Goal: Information Seeking & Learning: Learn about a topic

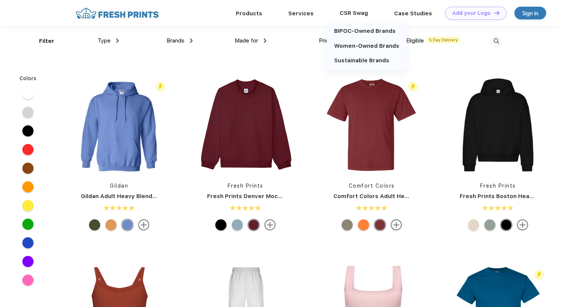
scroll to position [0, 0]
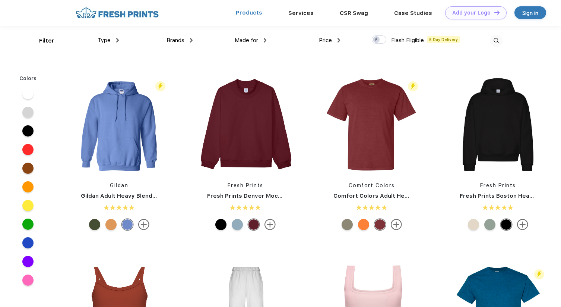
click at [249, 10] on link "Products" at bounding box center [249, 12] width 26 height 7
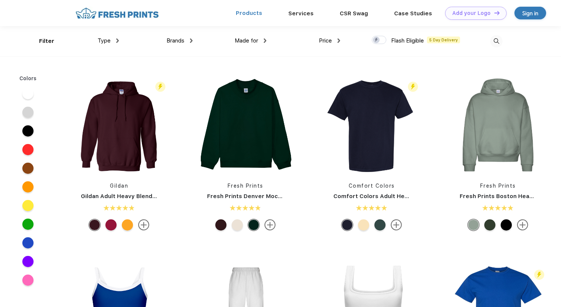
scroll to position [0, 0]
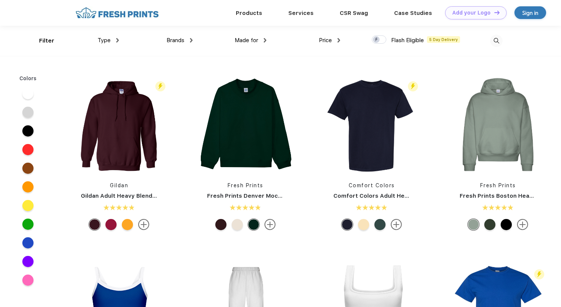
click at [192, 37] on div "Brands" at bounding box center [180, 40] width 26 height 9
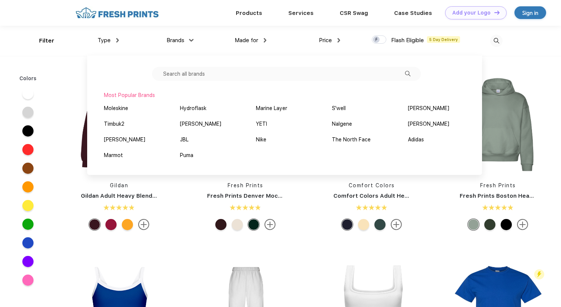
click at [181, 65] on div "Most Popular Brands Moleskine Hydroflask Marine Layer S'well Vineyard Vines Tim…" at bounding box center [284, 115] width 395 height 119
click at [182, 72] on input "text" at bounding box center [286, 74] width 269 height 14
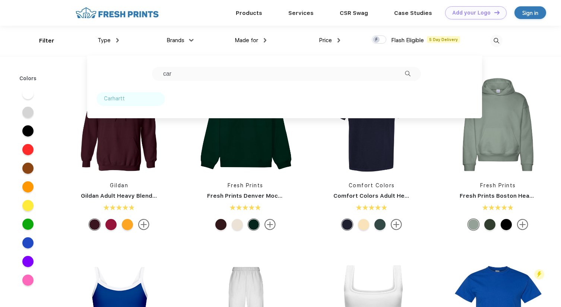
type input "car"
click at [113, 100] on div "Carhartt" at bounding box center [114, 99] width 21 height 8
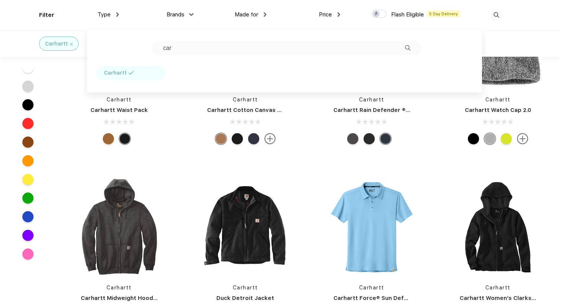
scroll to position [537, 0]
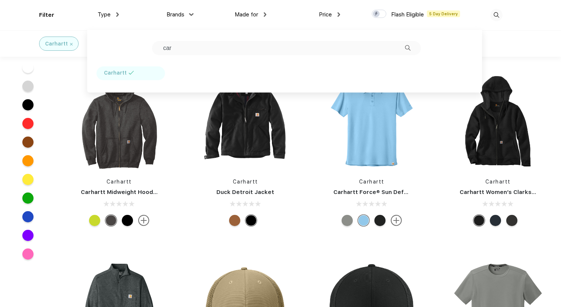
click at [561, 280] on html "Products Services Printing Fulfillment CSR Swag BIPOC-Owned Brands Women-Owned …" at bounding box center [280, 143] width 561 height 1361
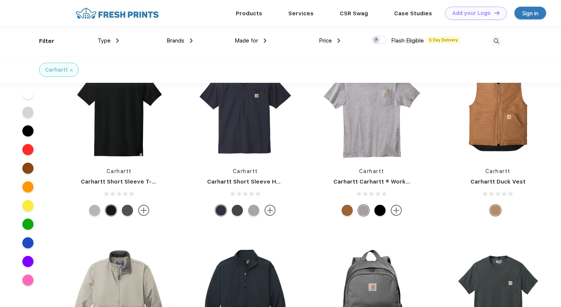
scroll to position [889, 0]
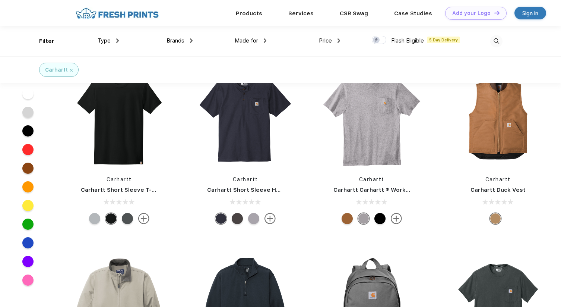
click at [382, 218] on div at bounding box center [380, 218] width 11 height 11
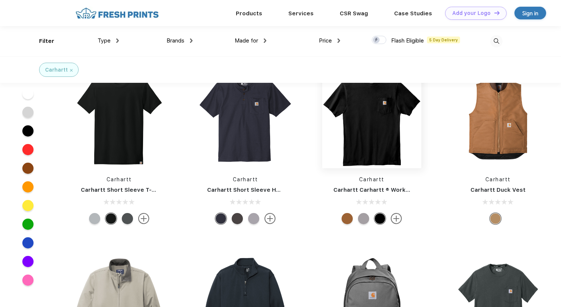
click at [379, 116] on img at bounding box center [371, 118] width 99 height 99
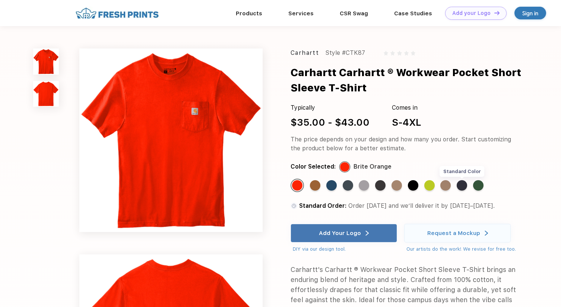
click at [467, 187] on div "Standard Color" at bounding box center [462, 185] width 10 height 10
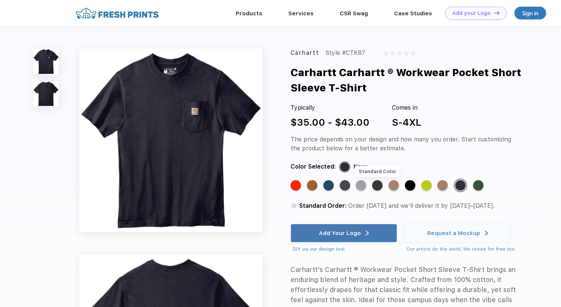
click at [378, 184] on div "Standard Color" at bounding box center [377, 185] width 10 height 10
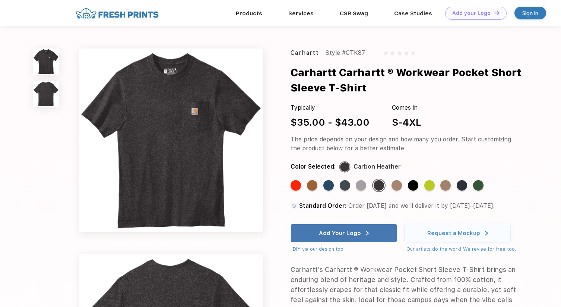
click at [345, 164] on div at bounding box center [345, 167] width 10 height 10
click at [464, 185] on div "Standard Color" at bounding box center [462, 185] width 10 height 10
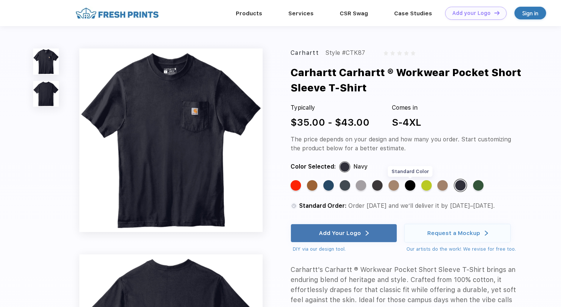
click at [411, 186] on div "Standard Color" at bounding box center [410, 185] width 10 height 10
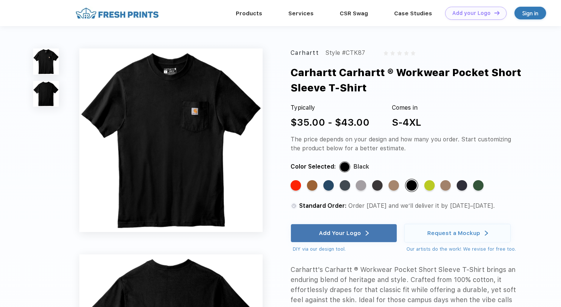
drag, startPoint x: 363, startPoint y: 52, endPoint x: 292, endPoint y: 51, distance: 71.9
click at [292, 51] on div "Carhartt Style #CTK87" at bounding box center [406, 52] width 230 height 9
copy div "Carhartt Style #CTK87"
click at [362, 79] on div "Carhartt Carhartt ® Workwear Pocket Short Sleeve T-Shirt" at bounding box center [417, 80] width 253 height 31
drag, startPoint x: 371, startPoint y: 88, endPoint x: 291, endPoint y: 75, distance: 80.6
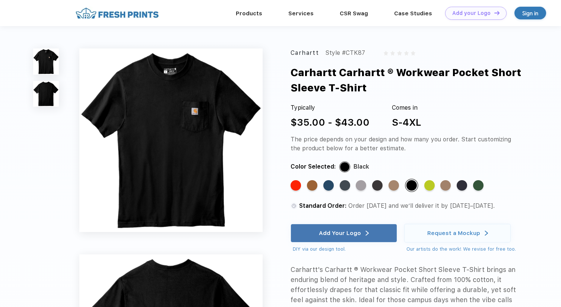
click at [291, 75] on div "Carhartt Carhartt ® Workwear Pocket Short Sleeve T-Shirt" at bounding box center [417, 80] width 253 height 31
copy div "Carhartt Carhartt ® Workwear Pocket Short Sleeve T-Shirt"
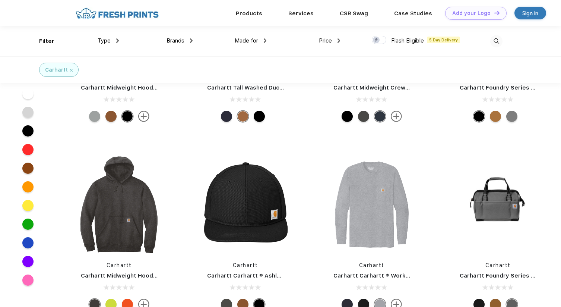
scroll to position [8, 0]
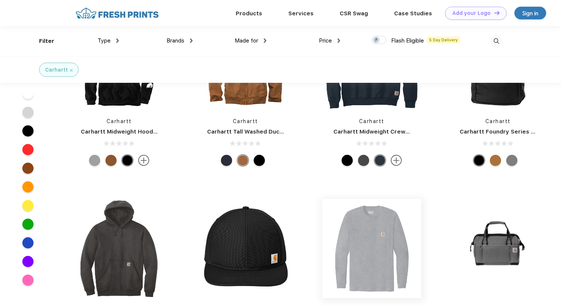
click at [357, 233] on img at bounding box center [371, 248] width 99 height 99
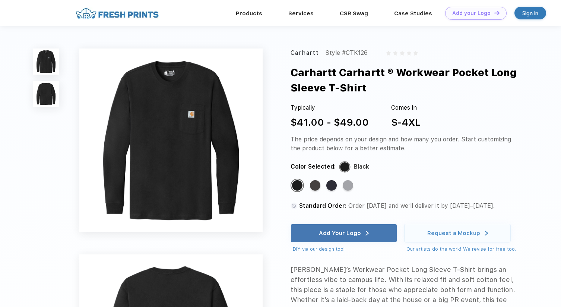
drag, startPoint x: 379, startPoint y: 88, endPoint x: 282, endPoint y: 73, distance: 98.3
click at [282, 73] on div "Carhartt Style #CTK126 Carhartt Carhartt ® Workwear Pocket Long Sleeve T-Shirt …" at bounding box center [280, 243] width 561 height 434
copy div "Carhartt Carhartt ® Workwear Pocket Long Sleeve T-Shirt"
click at [258, 12] on link "Products" at bounding box center [249, 13] width 26 height 7
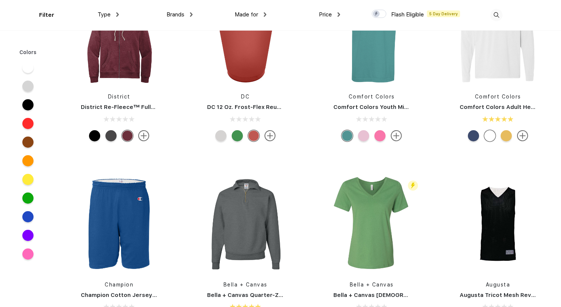
scroll to position [9495, 0]
